Goal: Browse casually: Explore the website without a specific task or goal

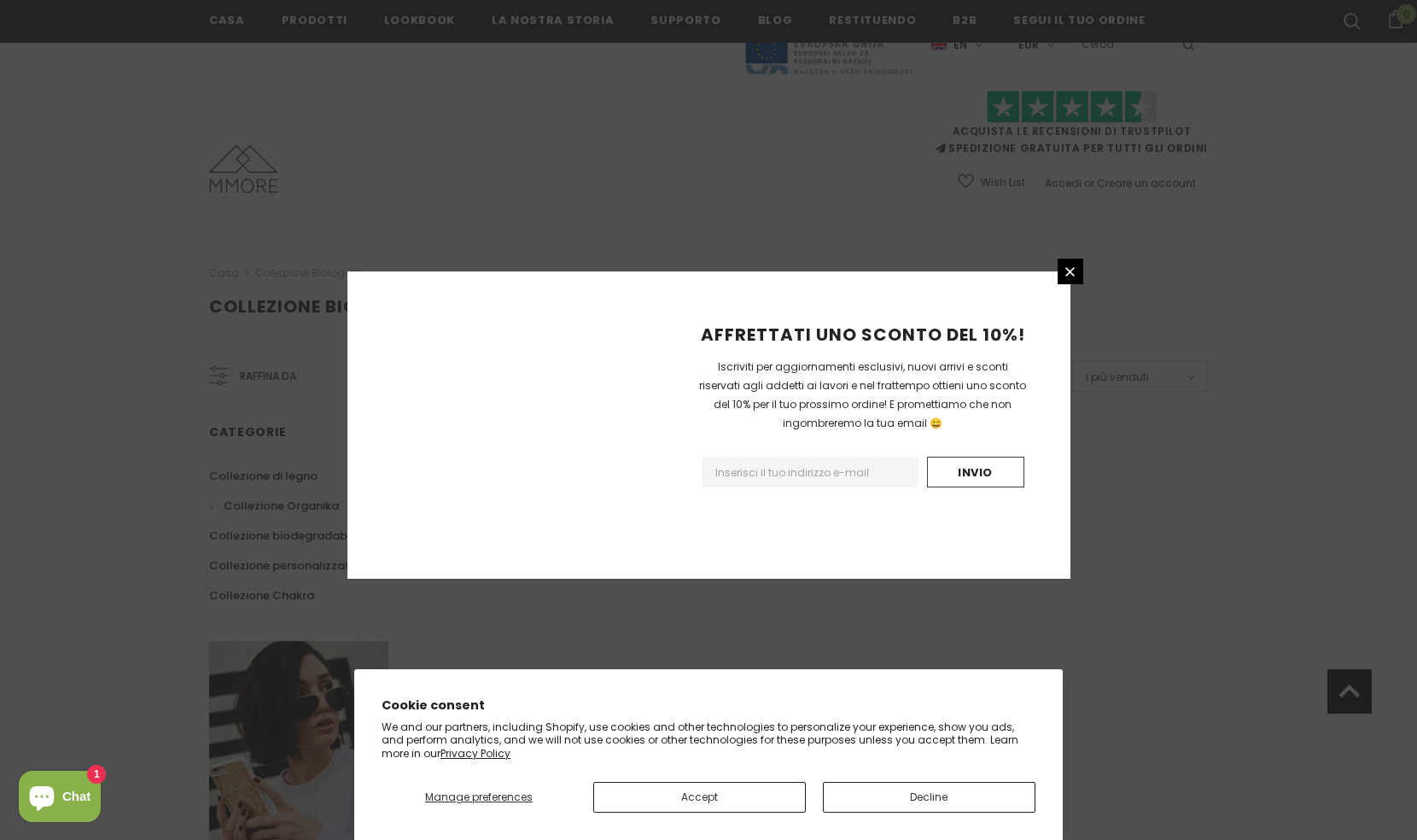
scroll to position [910, 0]
